Goal: Transaction & Acquisition: Subscribe to service/newsletter

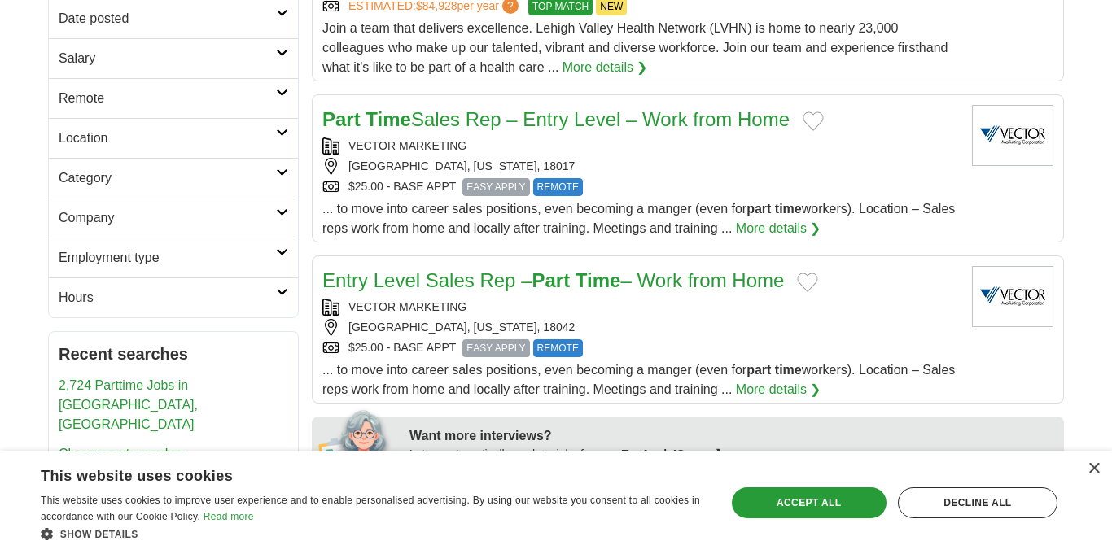
scroll to position [254, 0]
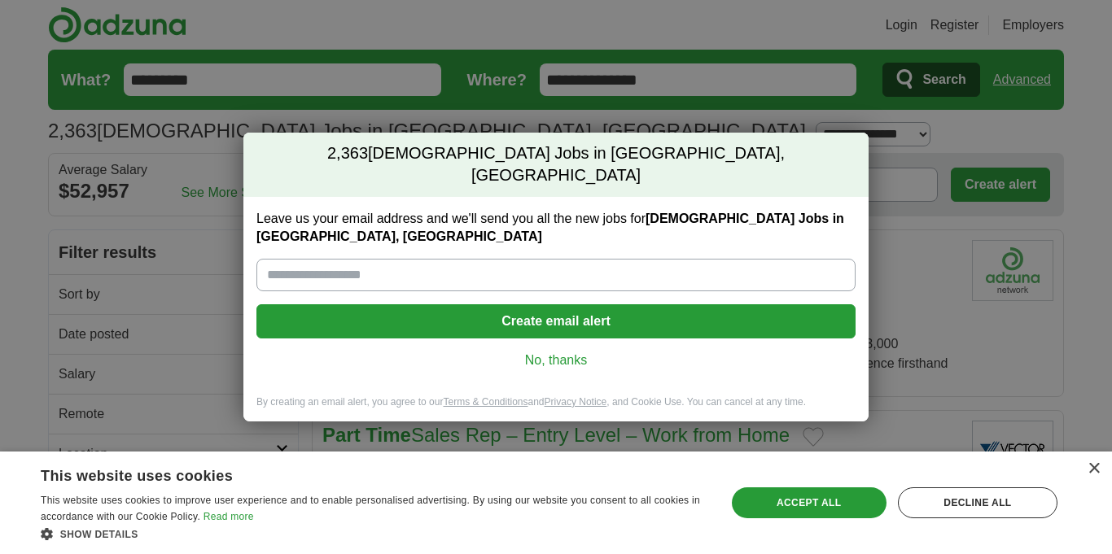
click at [496, 259] on input "Leave us your email address and we'll send you all the new jobs for Part time J…" at bounding box center [555, 275] width 599 height 33
type input "**********"
click at [453, 304] on button "Create email alert" at bounding box center [555, 321] width 599 height 34
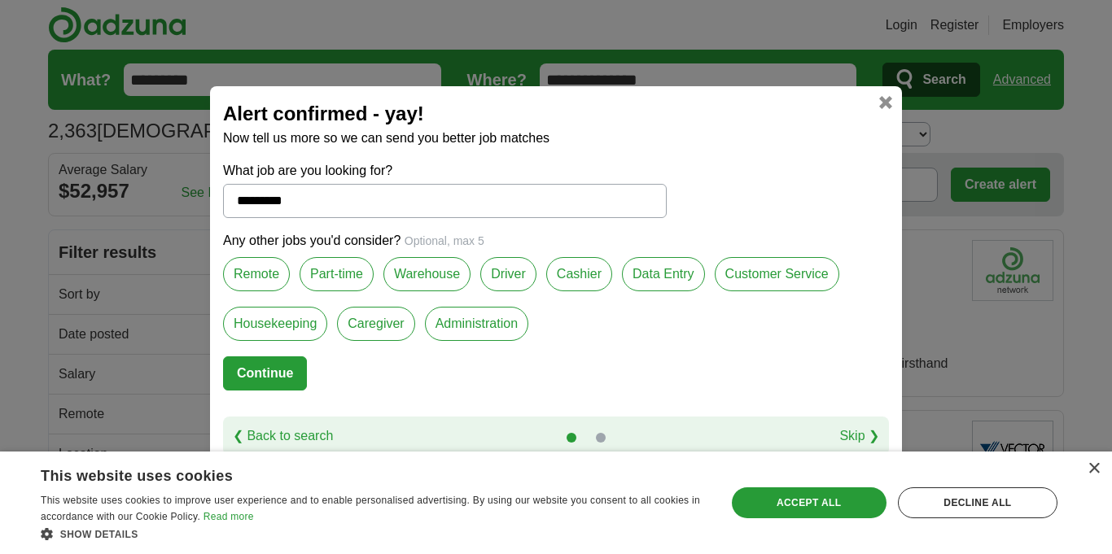
click at [340, 278] on label "Part-time" at bounding box center [337, 274] width 74 height 34
click at [578, 284] on label "Cashier" at bounding box center [579, 274] width 66 height 34
click at [677, 274] on label "Data Entry" at bounding box center [663, 274] width 83 height 34
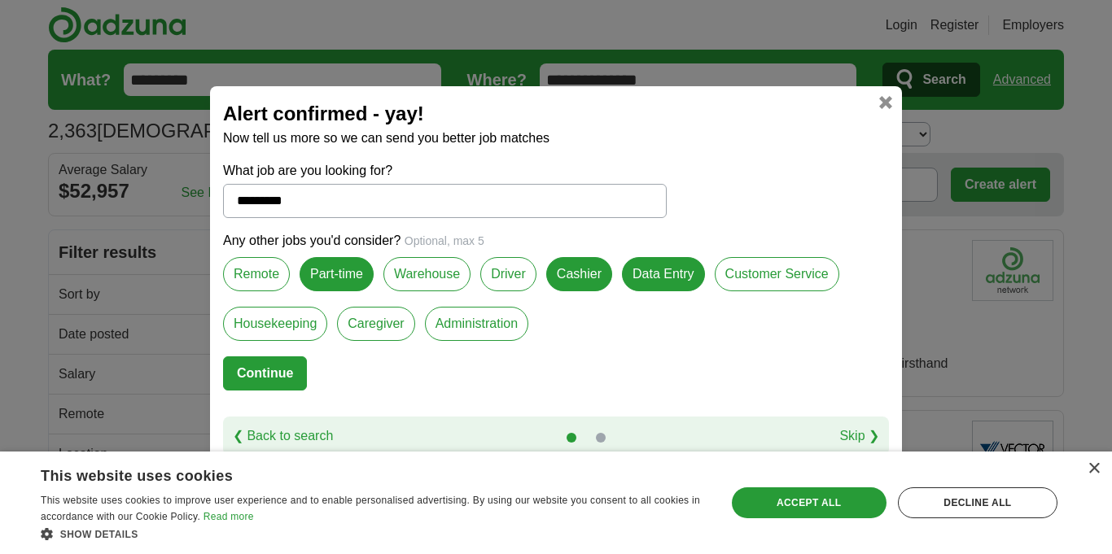
click at [769, 263] on label "Customer Service" at bounding box center [777, 274] width 125 height 34
click at [508, 324] on label "Administration" at bounding box center [476, 324] width 103 height 34
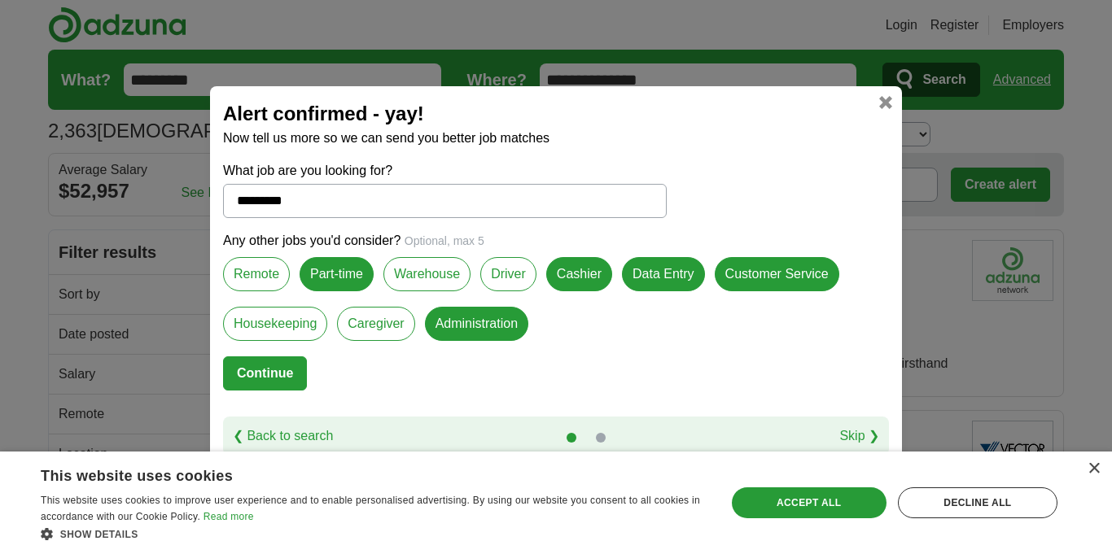
click at [265, 374] on button "Continue" at bounding box center [265, 373] width 84 height 34
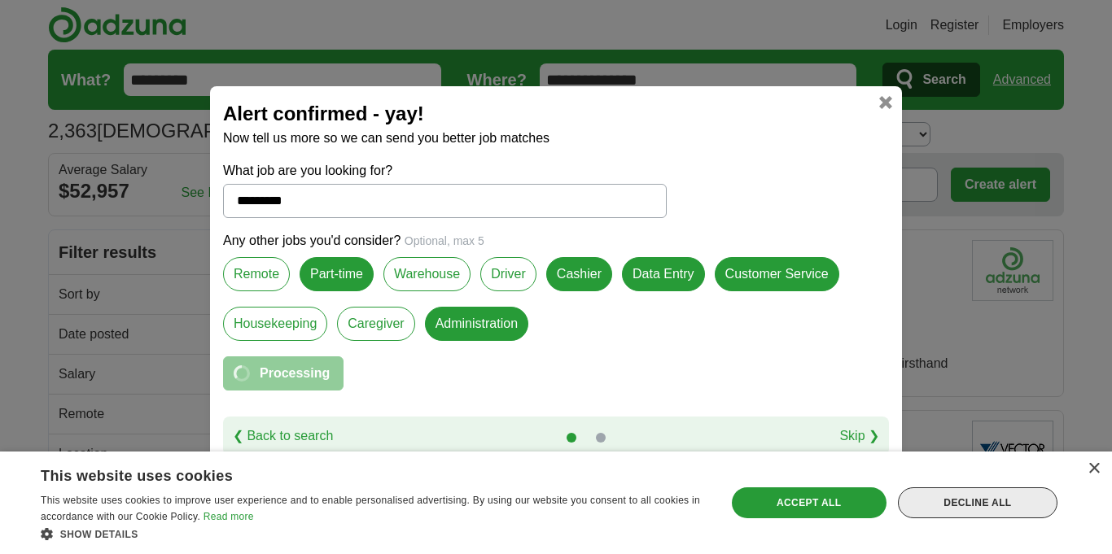
click at [995, 505] on div "Decline all" at bounding box center [978, 503] width 160 height 31
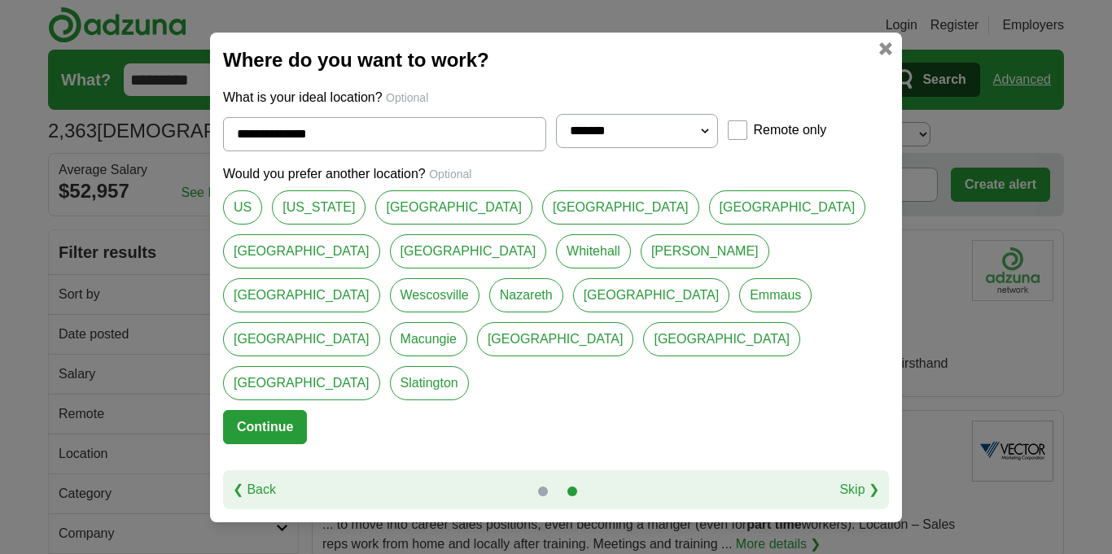
click at [453, 225] on link "[GEOGRAPHIC_DATA]" at bounding box center [453, 207] width 157 height 34
click at [608, 225] on link "[GEOGRAPHIC_DATA]" at bounding box center [620, 207] width 157 height 34
click at [556, 269] on link "Whitehall" at bounding box center [593, 251] width 75 height 34
click at [390, 269] on link "[GEOGRAPHIC_DATA]" at bounding box center [468, 251] width 157 height 34
type input "**********"
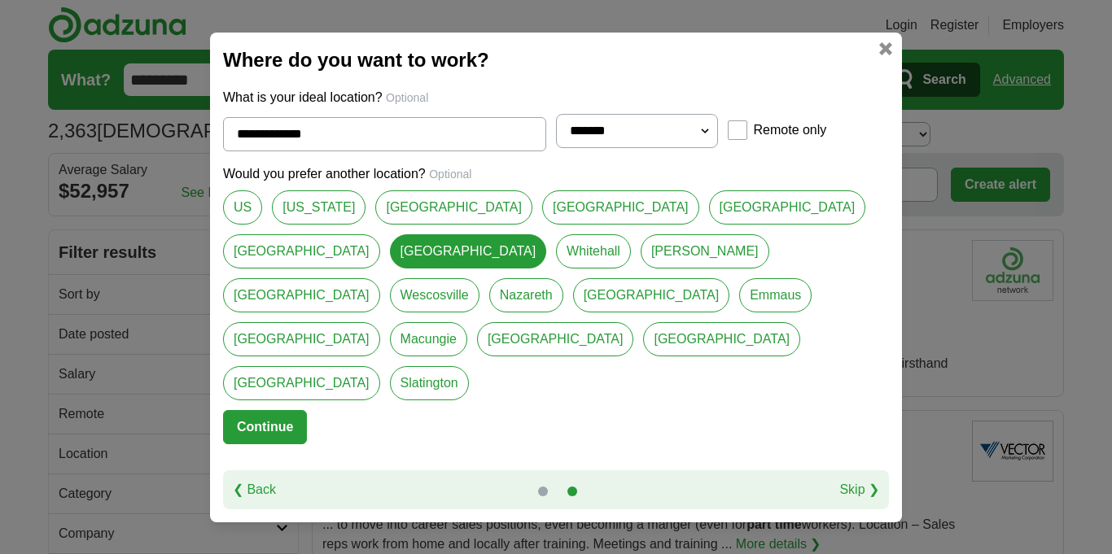
click at [706, 148] on select "**********" at bounding box center [637, 131] width 162 height 34
select select "**"
click at [556, 135] on select "**********" at bounding box center [637, 131] width 162 height 34
click at [270, 410] on button "Continue" at bounding box center [265, 427] width 84 height 34
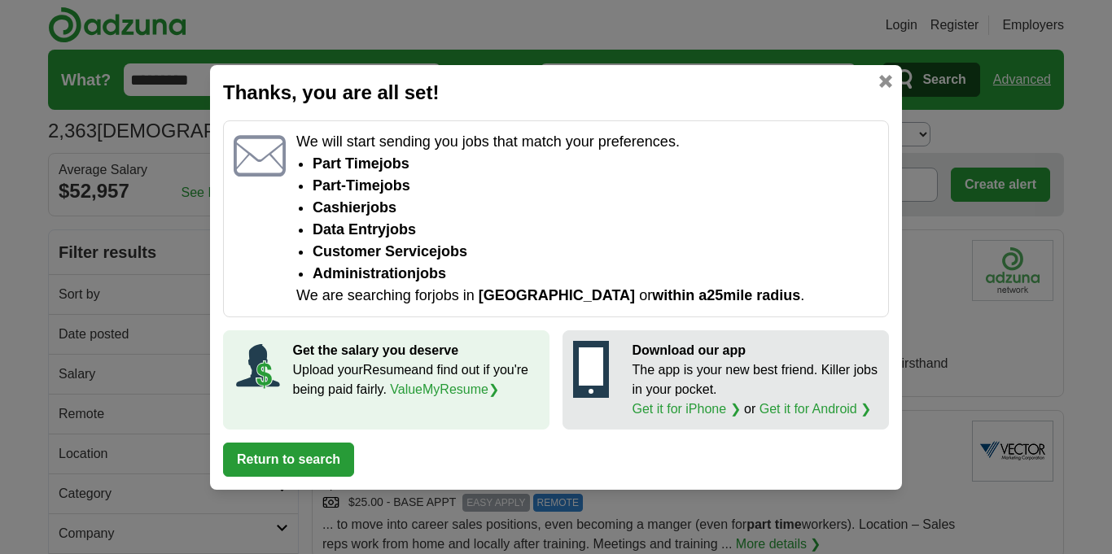
click at [300, 455] on button "Return to search" at bounding box center [288, 460] width 131 height 34
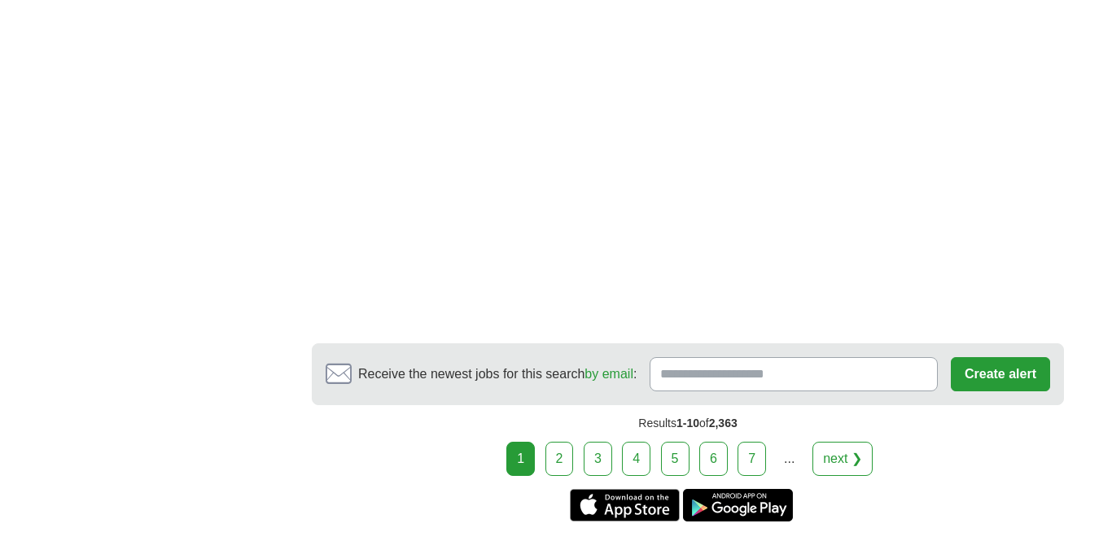
scroll to position [2963, 0]
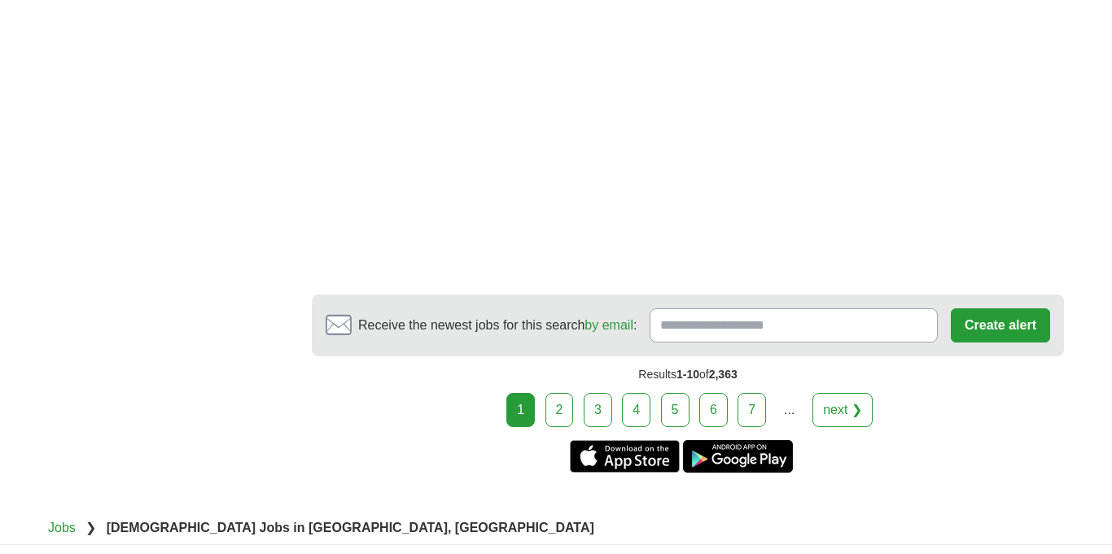
click at [559, 407] on link "2" at bounding box center [559, 410] width 28 height 34
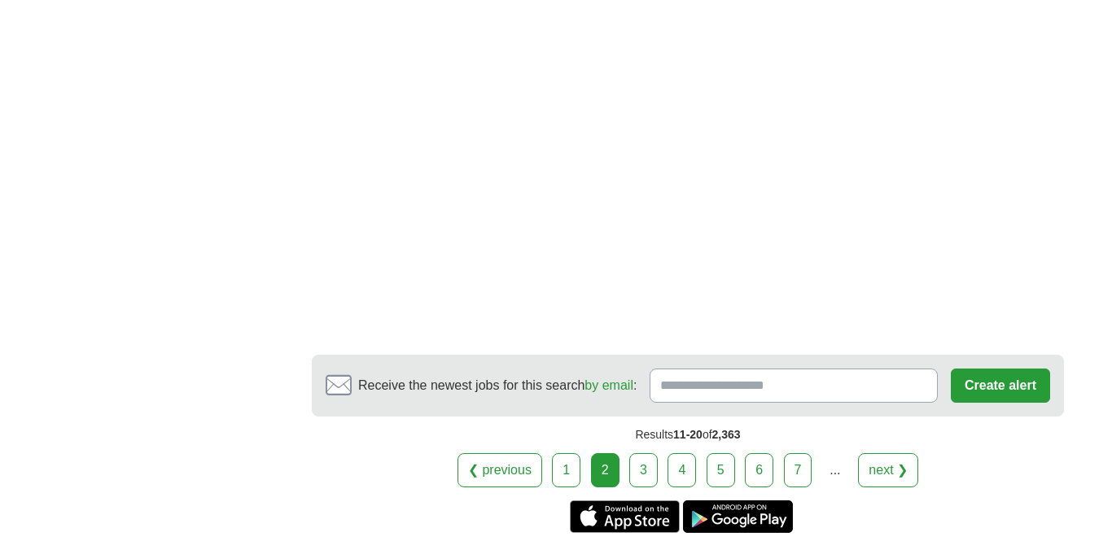
scroll to position [2505, 0]
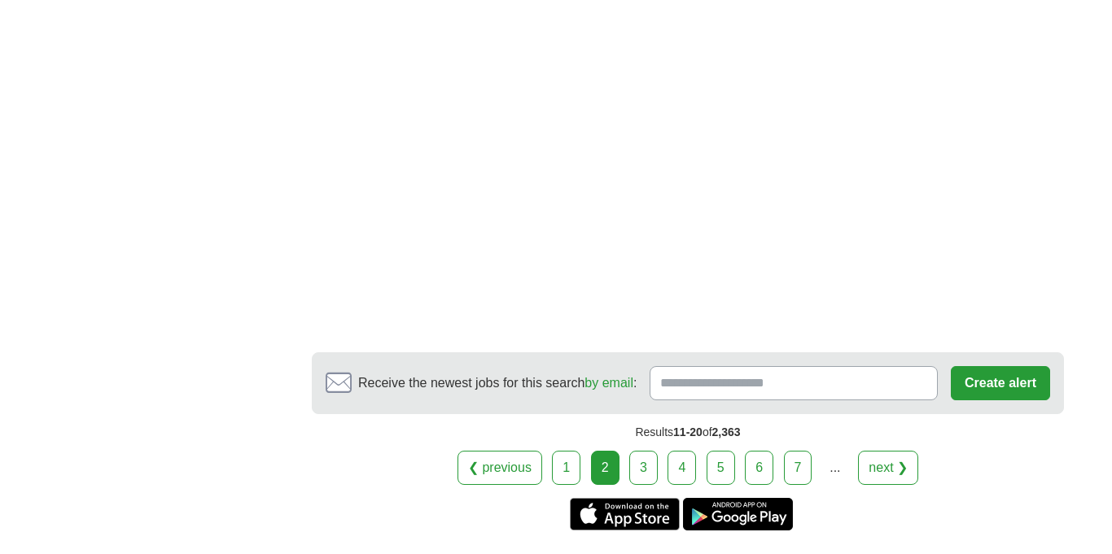
click at [652, 458] on link "3" at bounding box center [643, 468] width 28 height 34
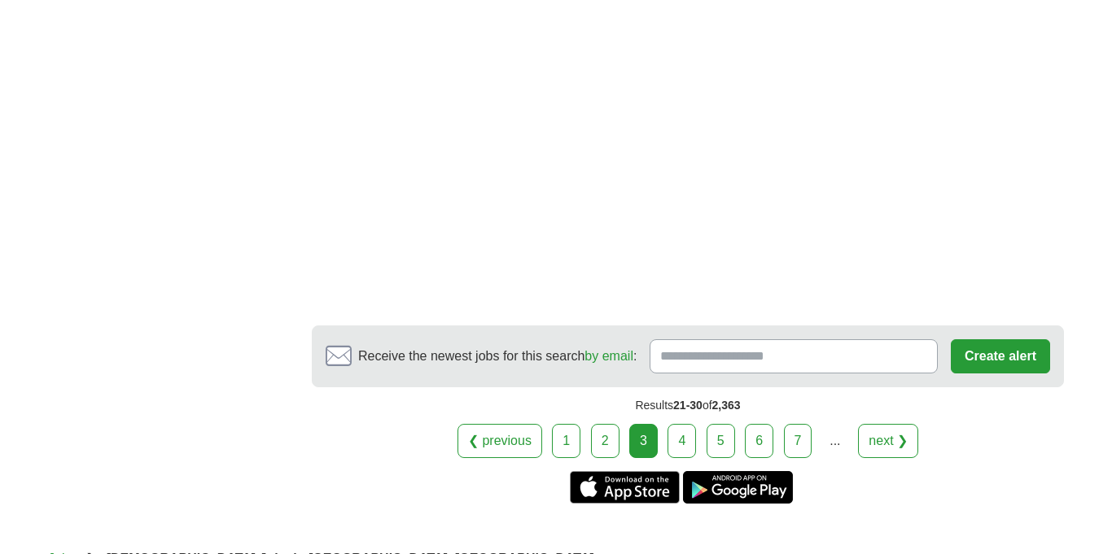
scroll to position [2822, 0]
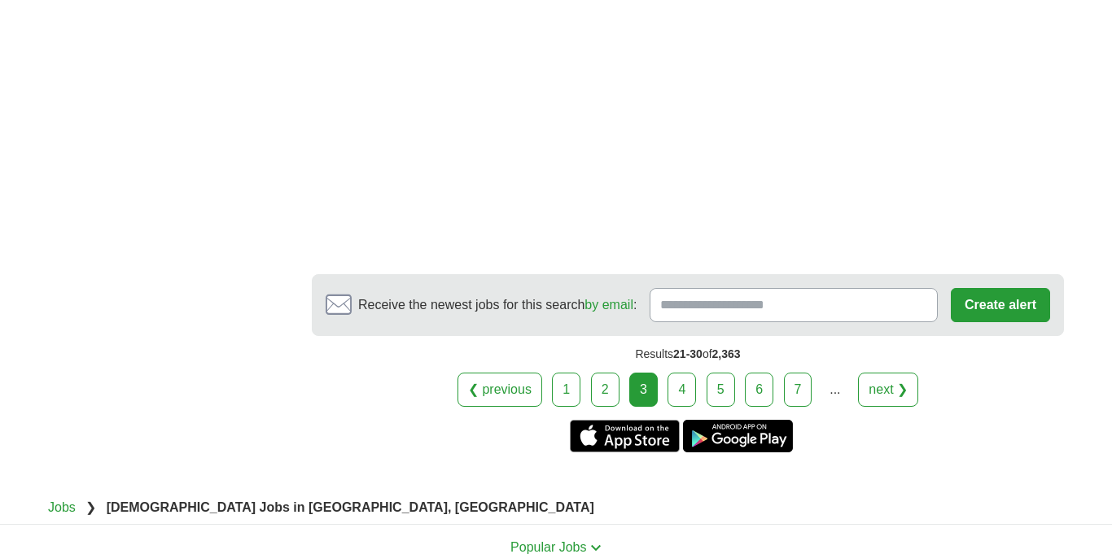
click at [676, 382] on link "4" at bounding box center [681, 390] width 28 height 34
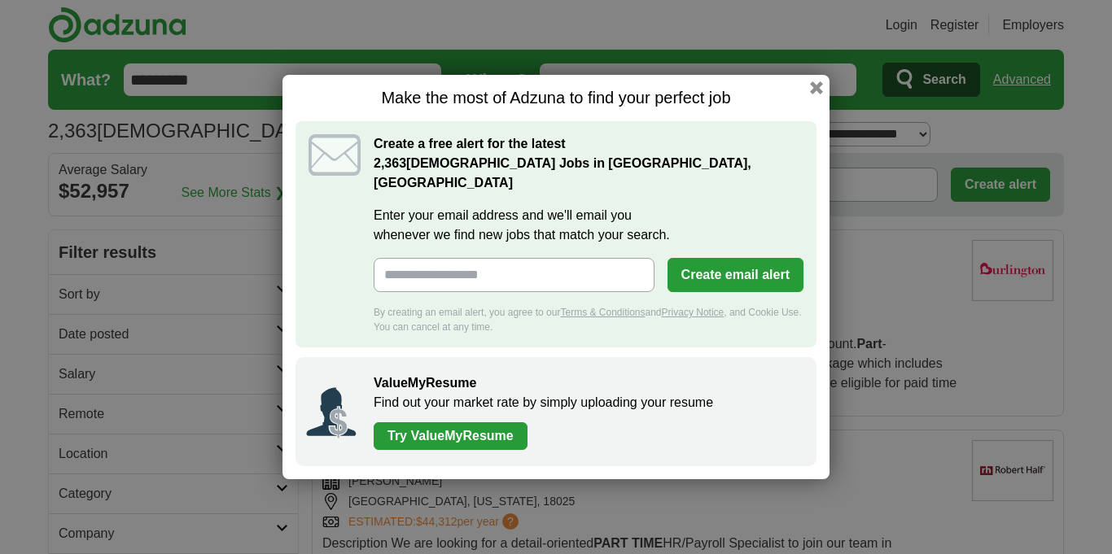
click at [817, 93] on button "button" at bounding box center [816, 87] width 13 height 13
